Goal: Task Accomplishment & Management: Use online tool/utility

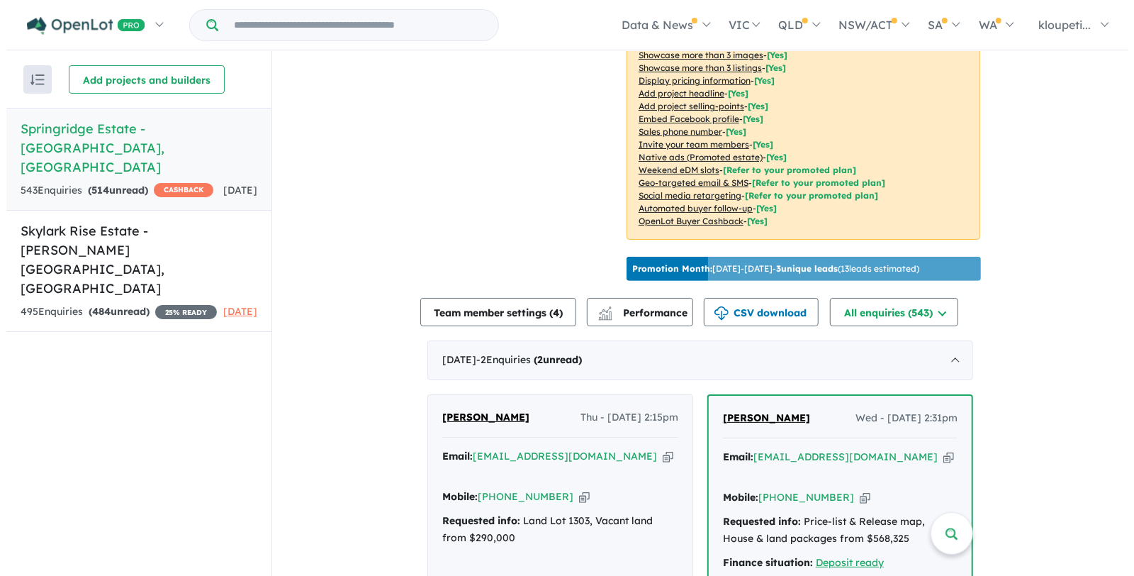
scroll to position [315, 0]
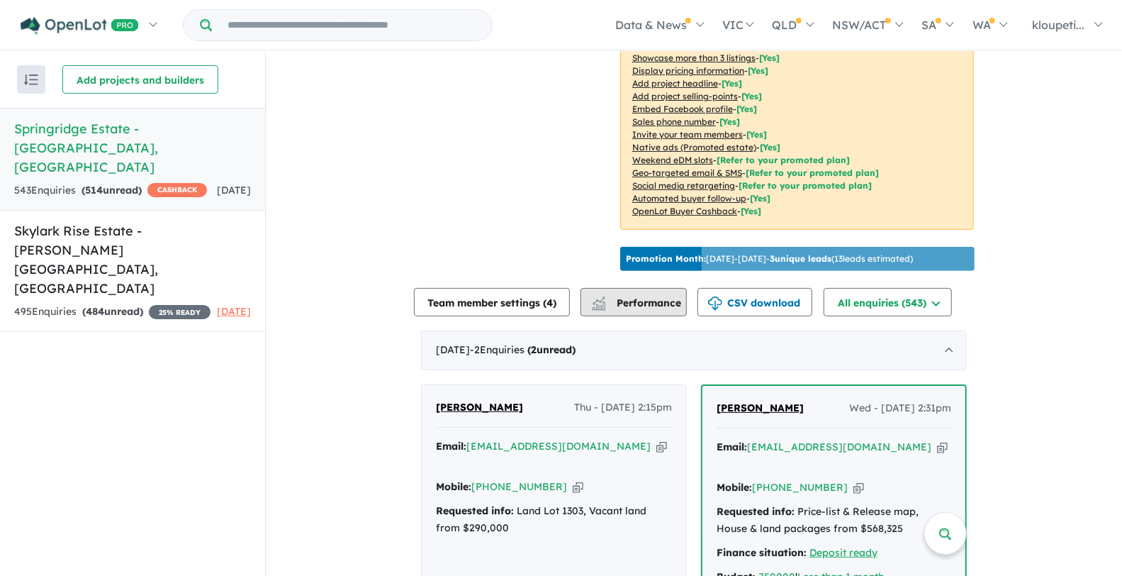
click at [634, 309] on span "Performance" at bounding box center [637, 302] width 87 height 13
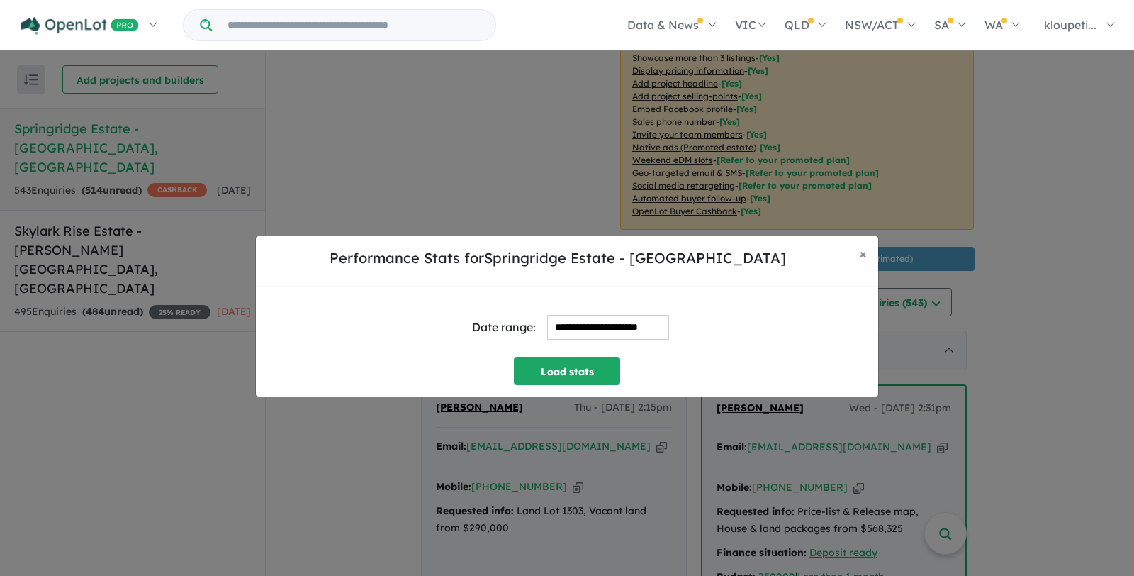
click at [547, 325] on input "**********" at bounding box center [608, 327] width 122 height 25
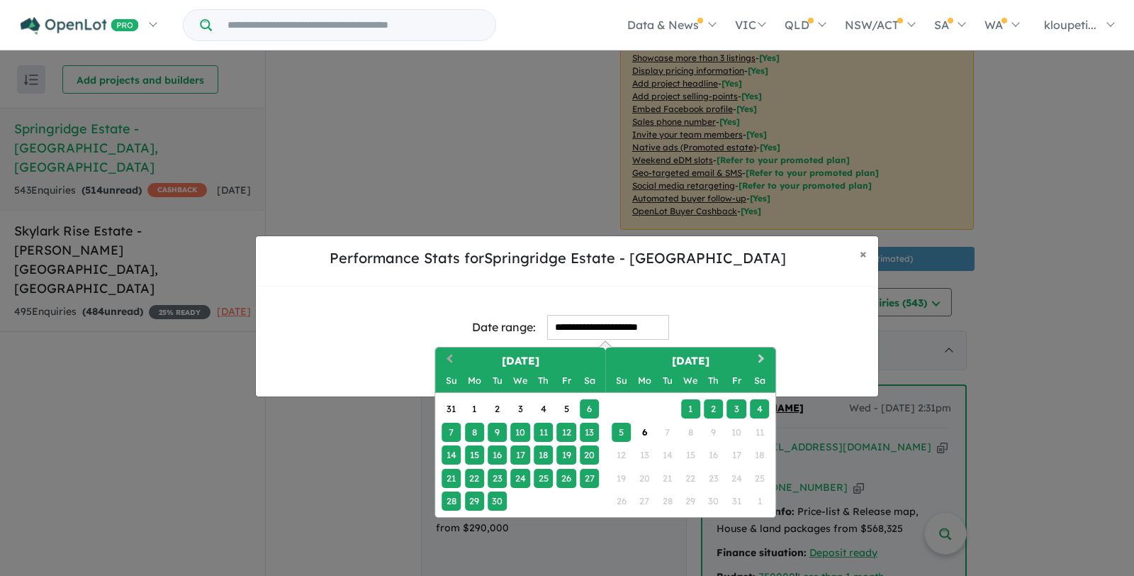
click at [445, 361] on button "Previous Month" at bounding box center [448, 360] width 23 height 23
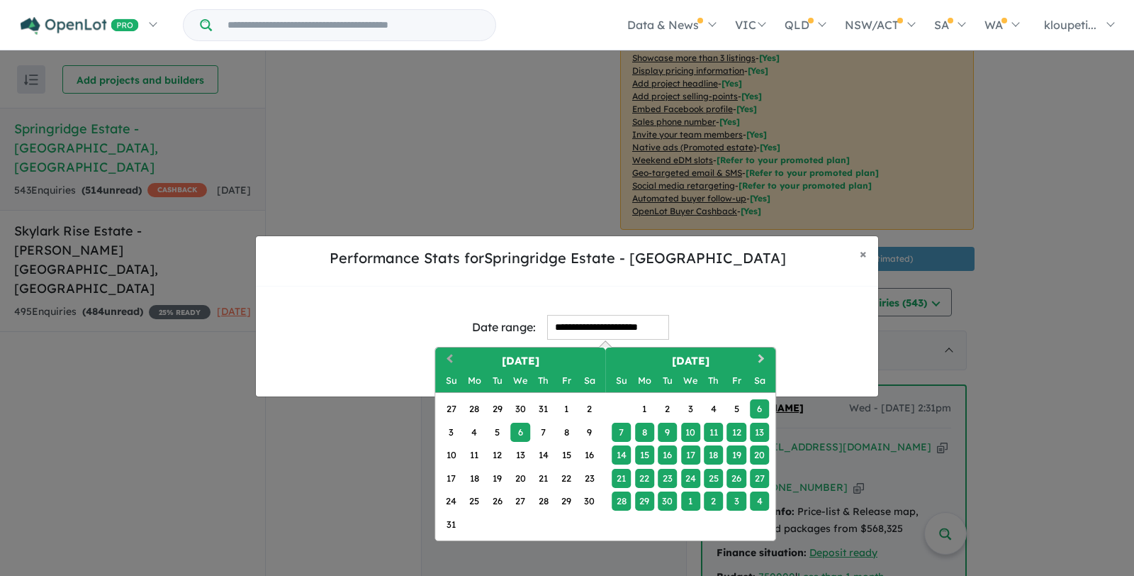
click at [445, 361] on button "Previous Month" at bounding box center [448, 360] width 23 height 23
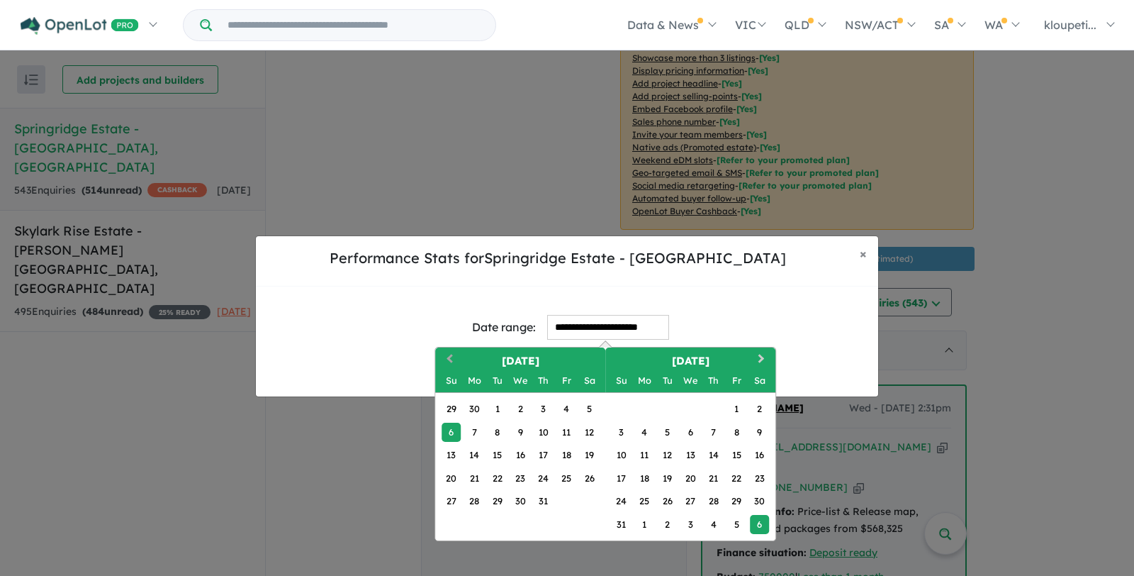
click at [445, 360] on button "Previous Month" at bounding box center [448, 360] width 23 height 23
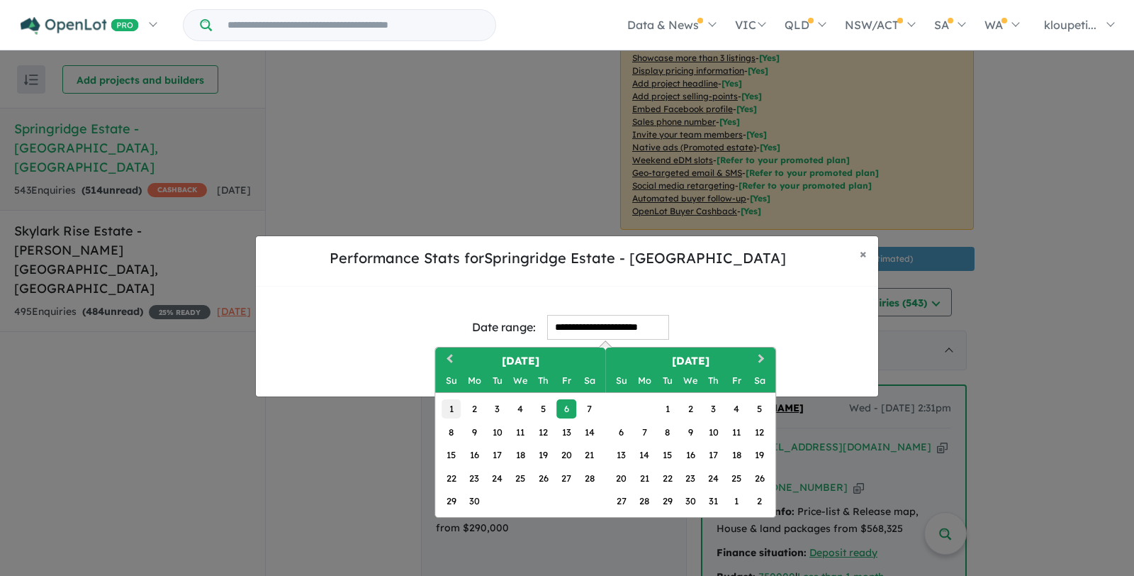
click at [447, 404] on div "1" at bounding box center [451, 408] width 19 height 19
click at [761, 359] on span "Next Month" at bounding box center [761, 360] width 0 height 18
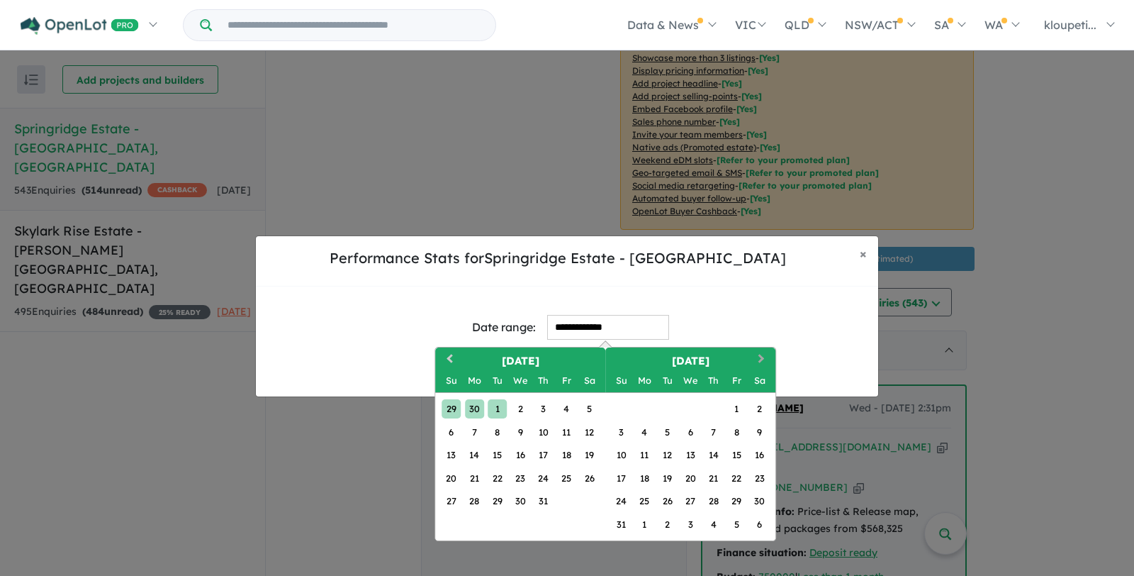
click at [761, 361] on span "Next Month" at bounding box center [761, 360] width 0 height 18
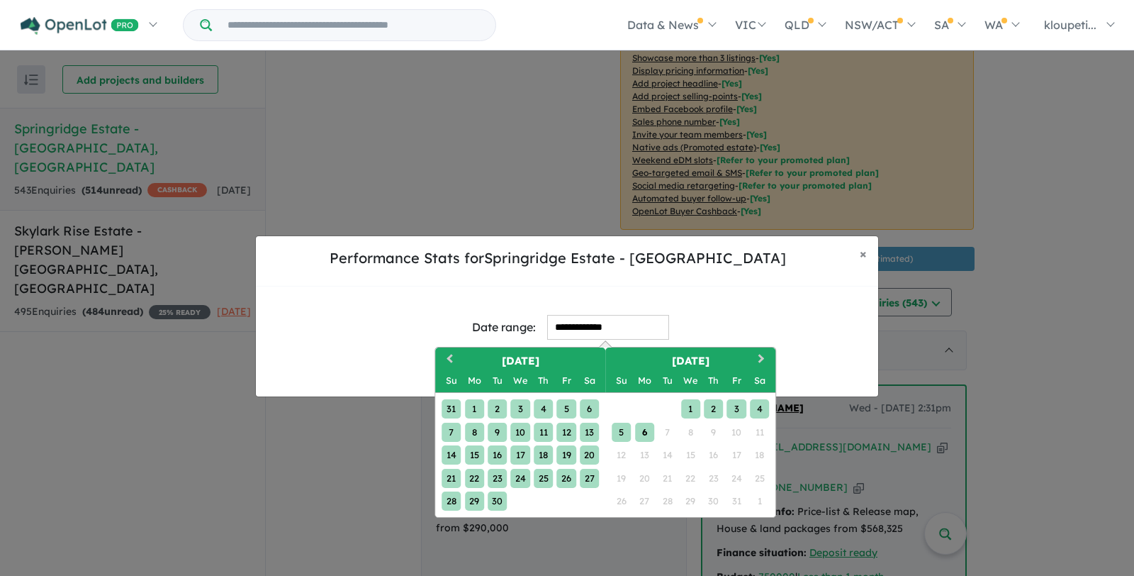
click at [642, 430] on div "6" at bounding box center [644, 431] width 19 height 19
type input "**********"
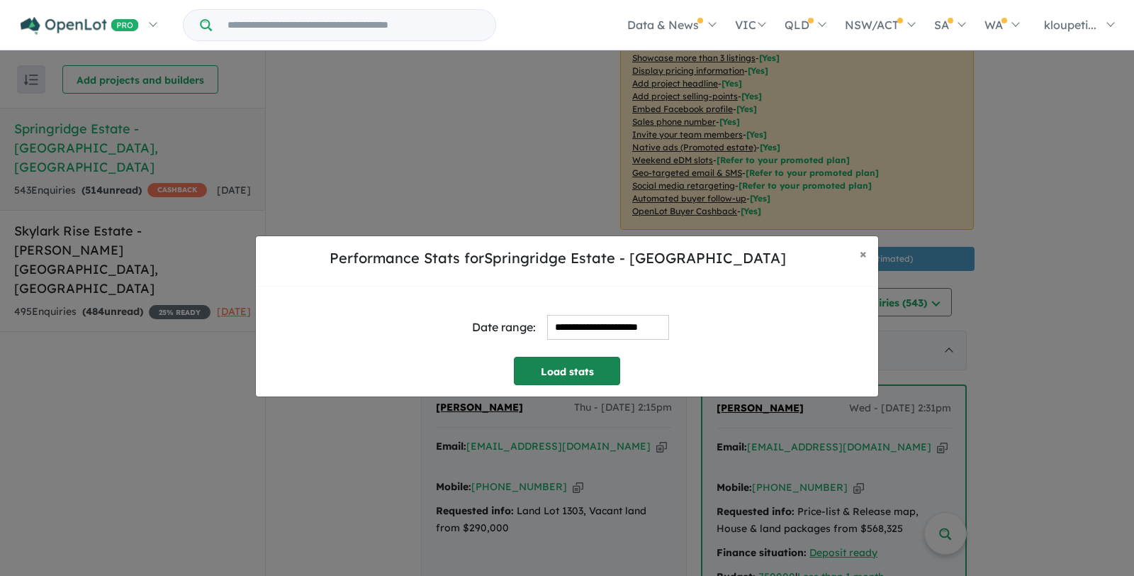
click at [578, 367] on button "Load stats" at bounding box center [567, 371] width 106 height 28
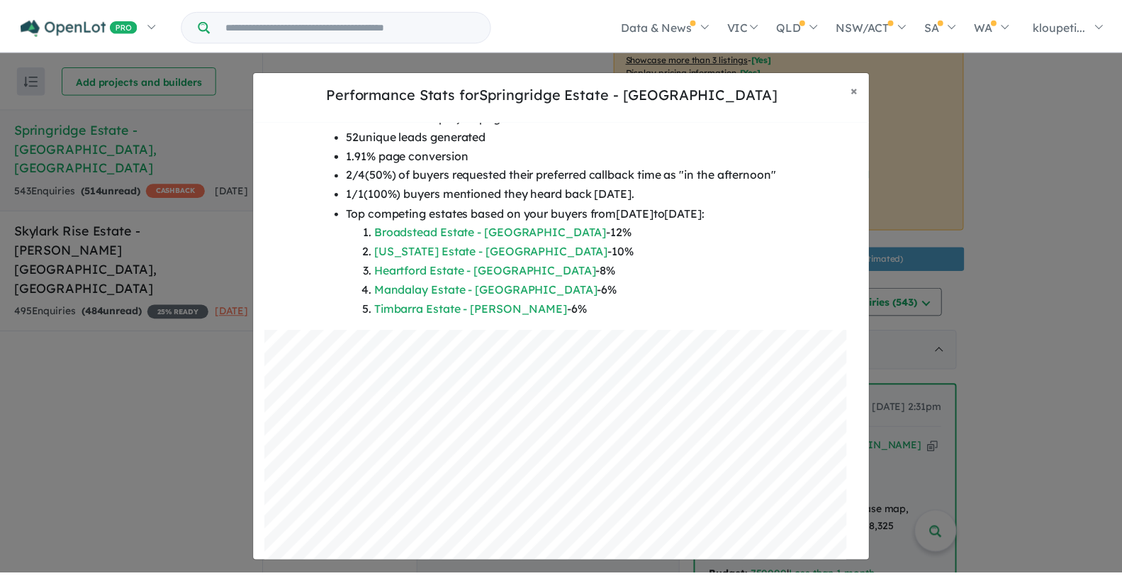
scroll to position [222, 0]
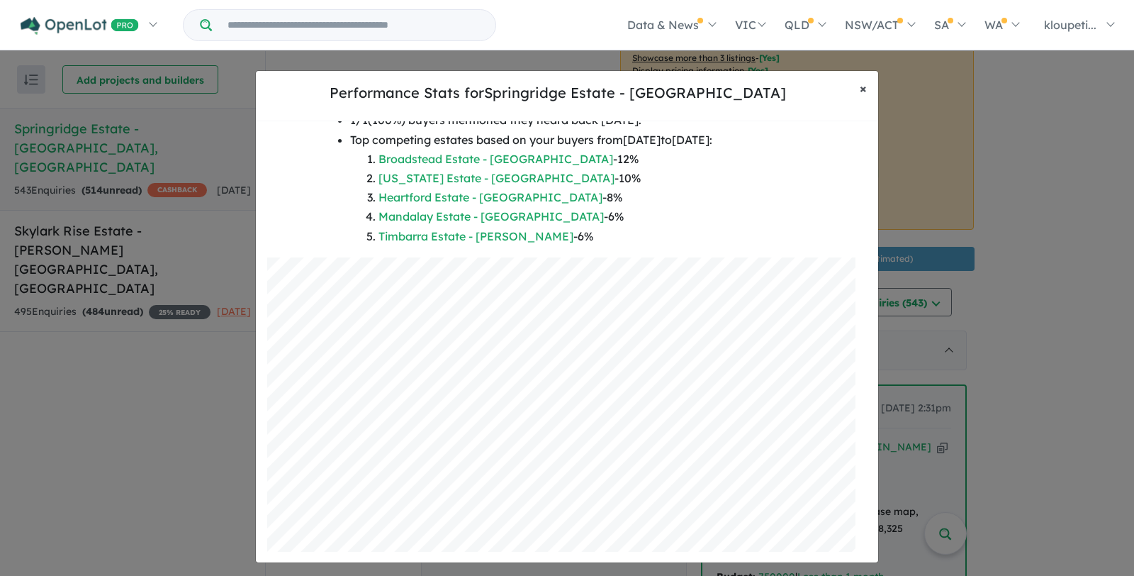
click at [861, 89] on span "×" at bounding box center [863, 88] width 7 height 16
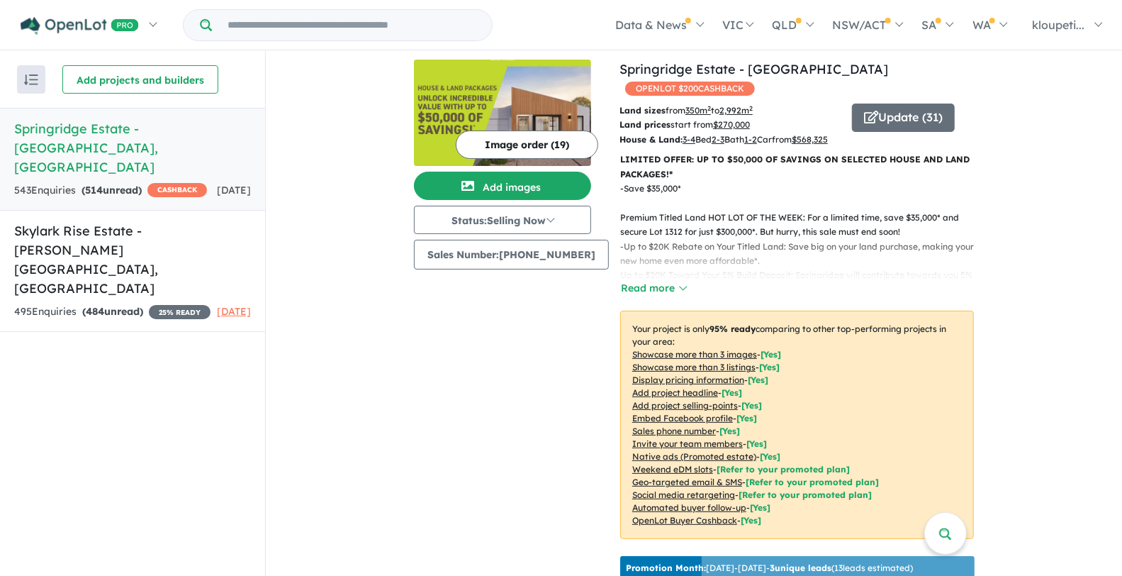
scroll to position [0, 0]
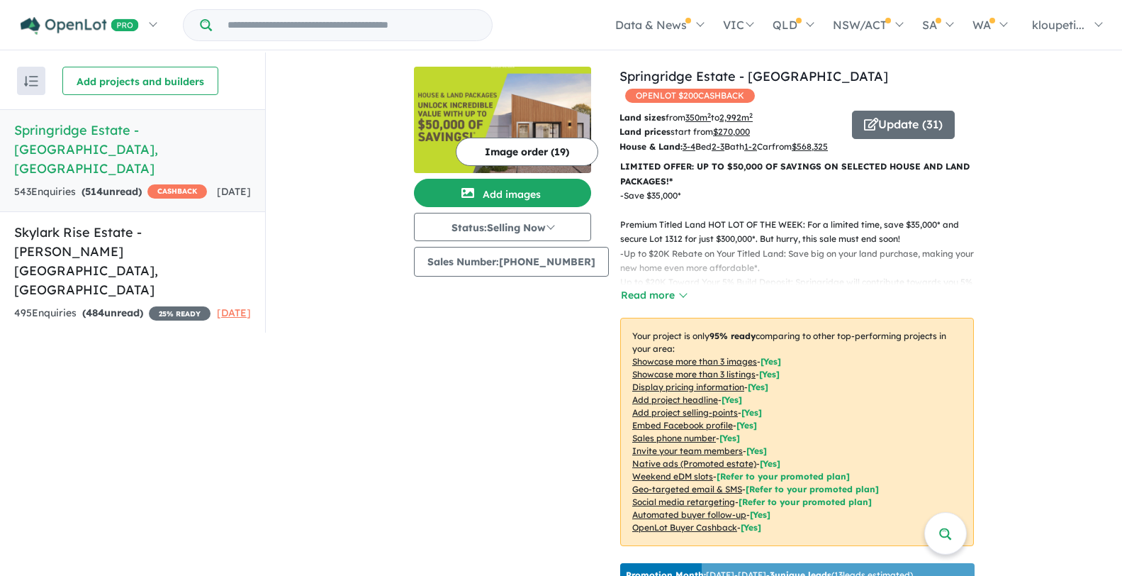
scroll to position [1, 0]
